Goal: Task Accomplishment & Management: Complete application form

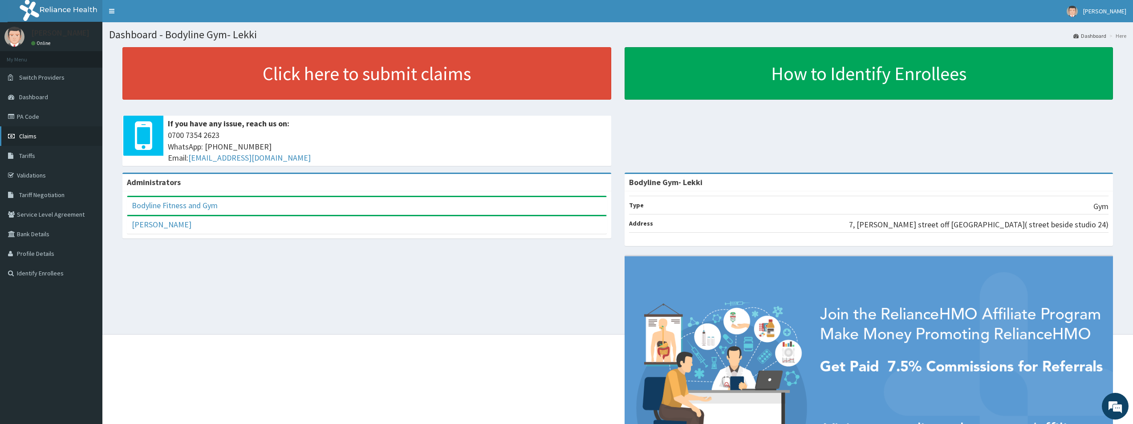
click at [41, 138] on link "Claims" at bounding box center [51, 136] width 102 height 20
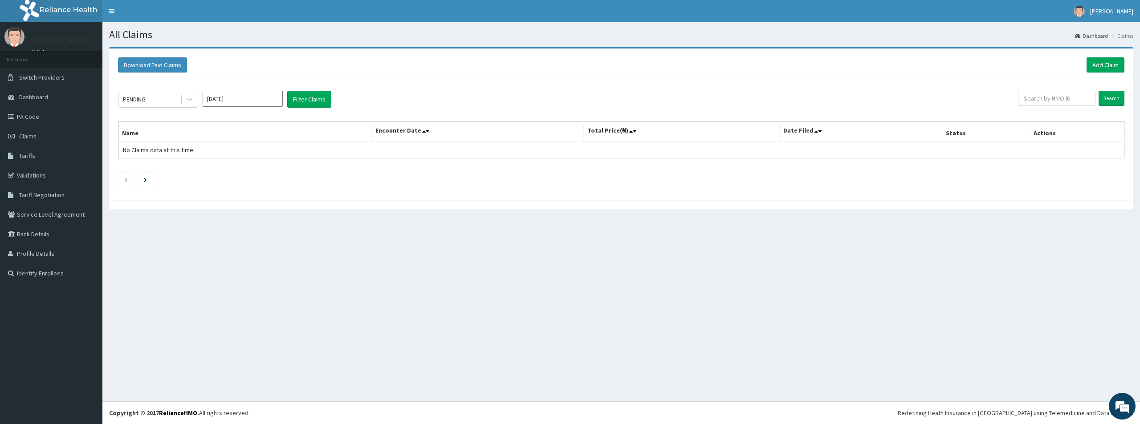
click at [1109, 73] on div "Download Paid Claims Add Claim" at bounding box center [621, 65] width 1015 height 24
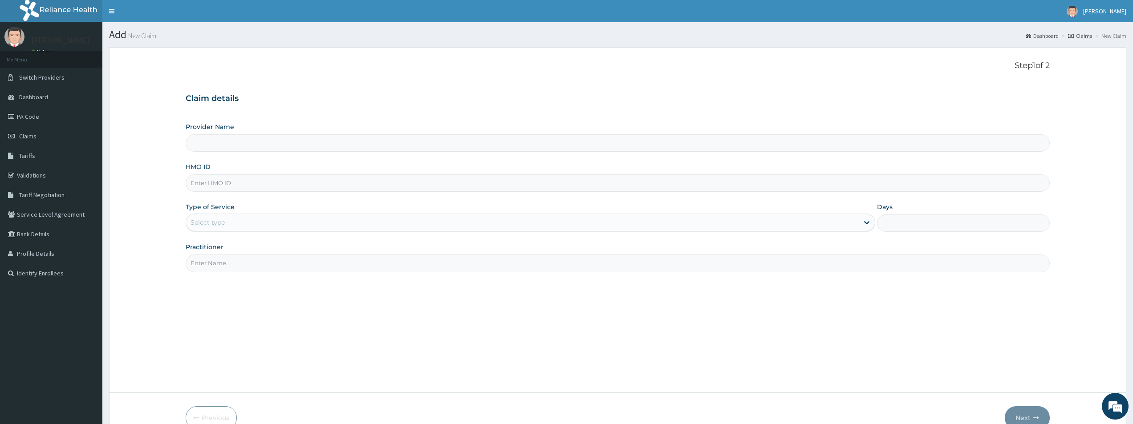
type input "Bodyline Gym- Lekki"
type input "1"
click at [223, 180] on input "HMO ID" at bounding box center [618, 183] width 864 height 17
type input "o"
type input "OKR/10019/A"
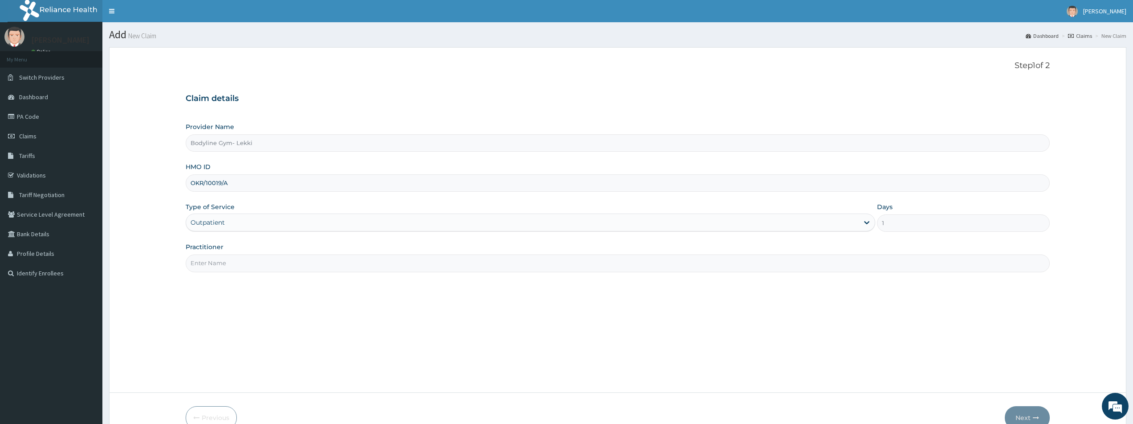
click at [217, 264] on input "Practitioner" at bounding box center [618, 263] width 864 height 17
type input "BODYLINE"
click at [1021, 412] on button "Next" at bounding box center [1027, 418] width 45 height 23
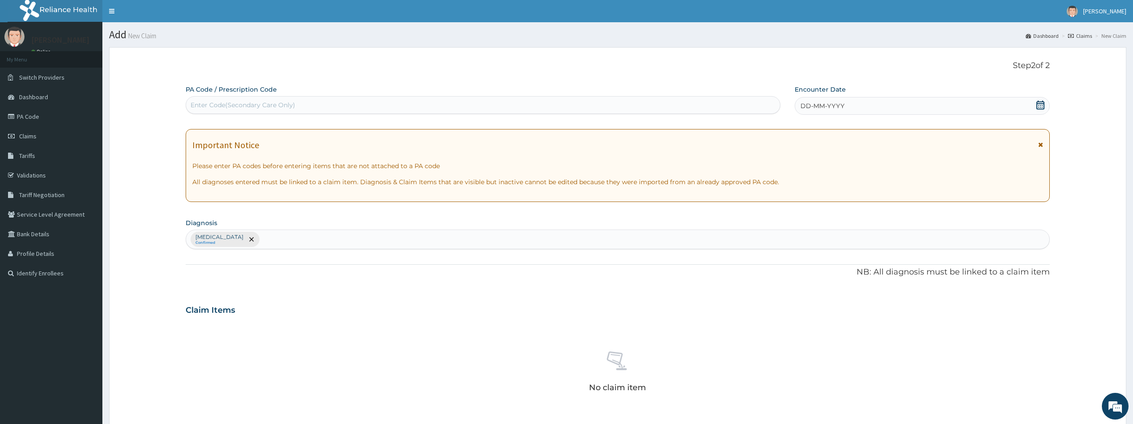
click at [232, 110] on div "Enter Code(Secondary Care Only)" at bounding box center [243, 105] width 105 height 9
type input "PA/5D5171"
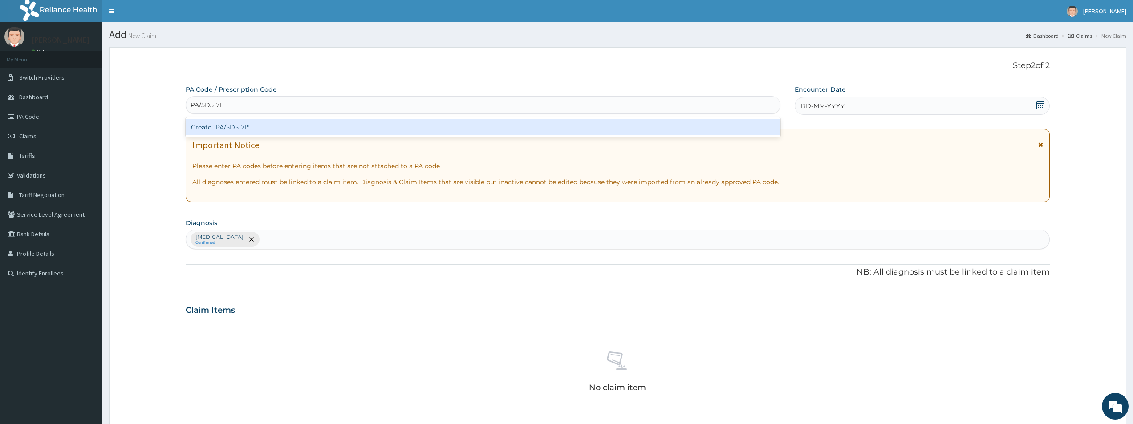
click at [222, 130] on div "Create "PA/5D5171"" at bounding box center [483, 127] width 595 height 16
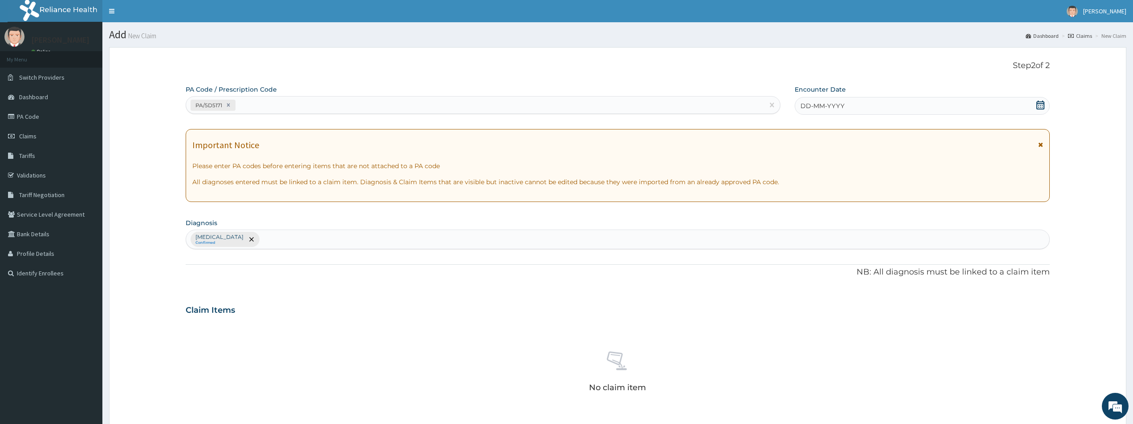
click at [806, 105] on span "DD-MM-YYYY" at bounding box center [823, 106] width 44 height 9
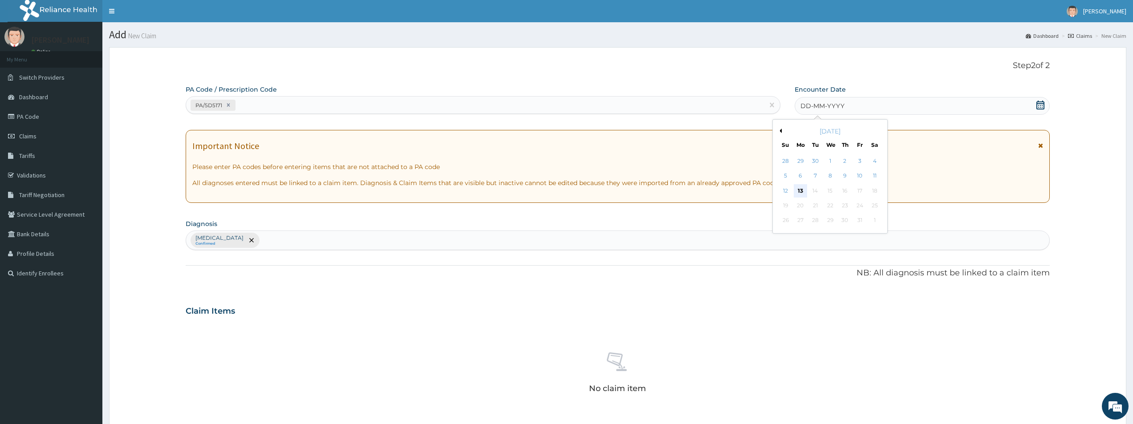
click at [801, 192] on div "13" at bounding box center [800, 190] width 13 height 13
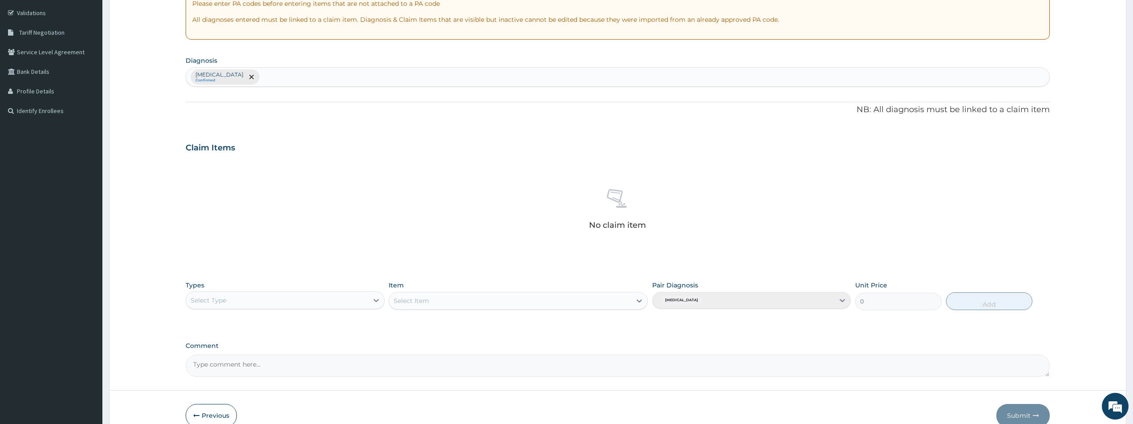
scroll to position [178, 0]
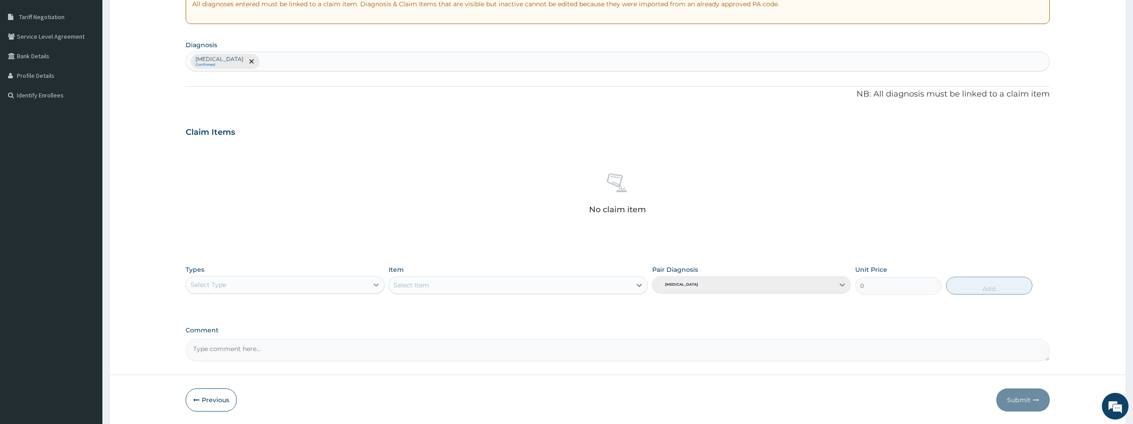
drag, startPoint x: 374, startPoint y: 287, endPoint x: 366, endPoint y: 290, distance: 8.4
click at [373, 288] on icon at bounding box center [376, 285] width 9 height 9
click at [263, 415] on div "Gym" at bounding box center [285, 421] width 199 height 16
click at [640, 285] on icon at bounding box center [639, 285] width 9 height 9
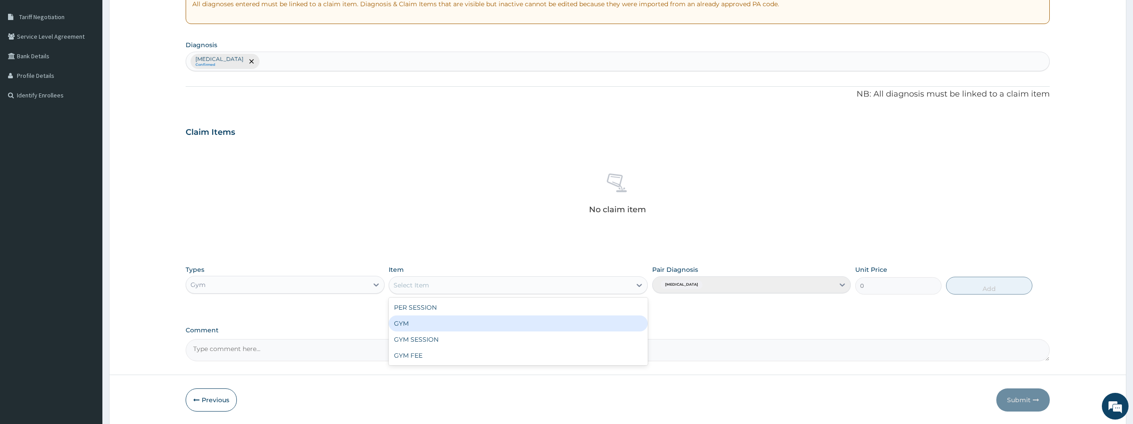
drag, startPoint x: 495, startPoint y: 318, endPoint x: 587, endPoint y: 311, distance: 92.0
click at [503, 318] on div "GYM" at bounding box center [518, 324] width 259 height 16
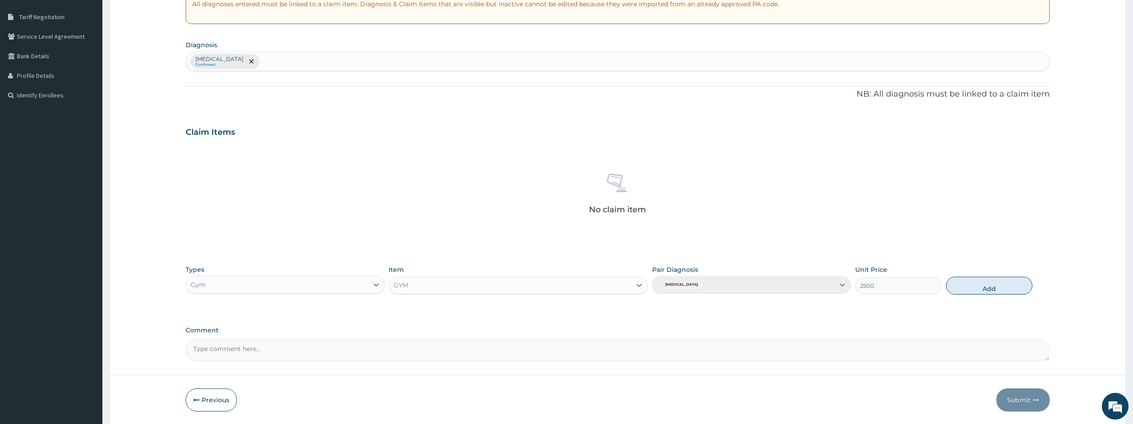
click at [991, 294] on button "Add" at bounding box center [989, 286] width 86 height 18
type input "0"
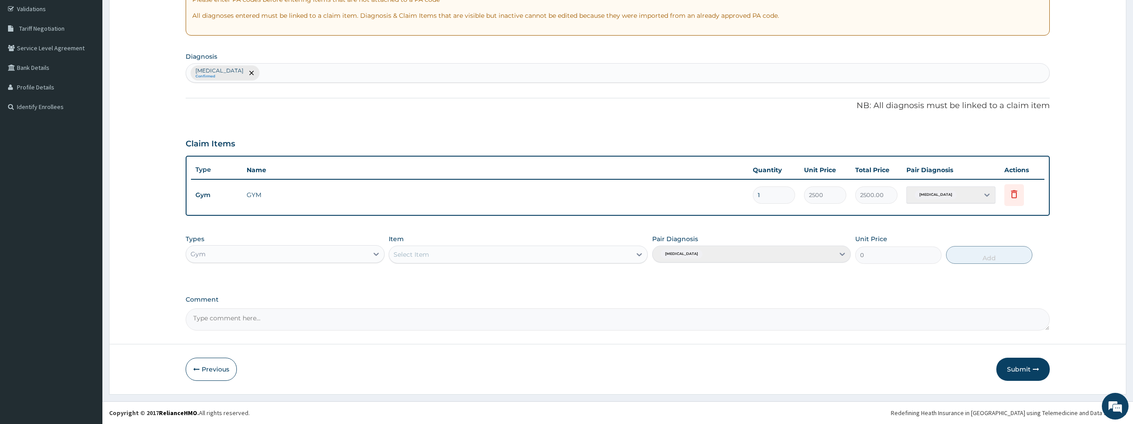
scroll to position [167, 0]
drag, startPoint x: 1024, startPoint y: 373, endPoint x: 1017, endPoint y: 369, distance: 7.8
click at [1021, 373] on button "Submit" at bounding box center [1023, 369] width 53 height 23
